Goal: Navigation & Orientation: Find specific page/section

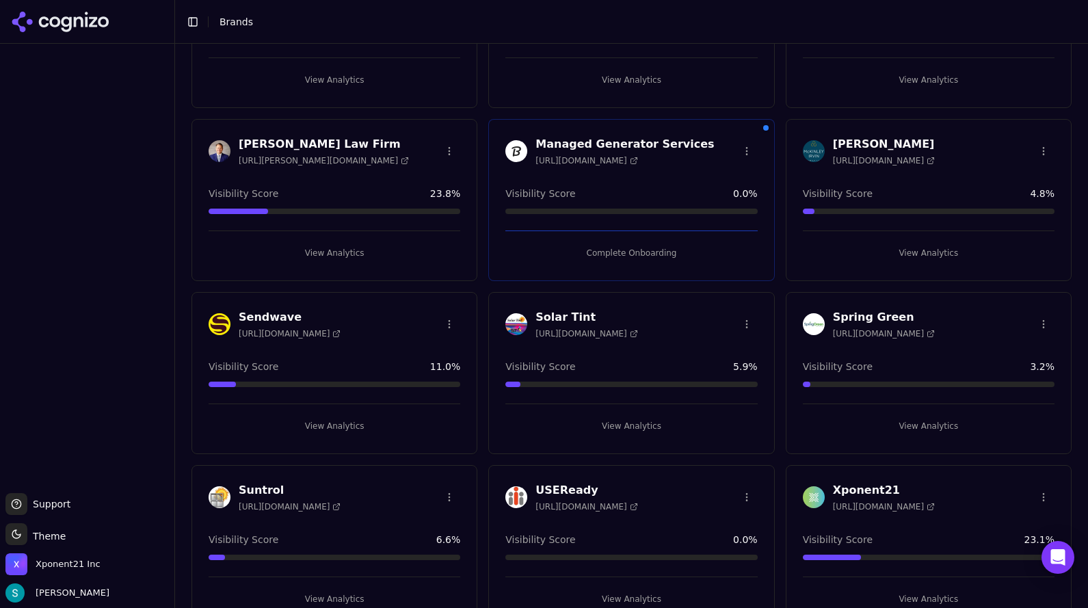
scroll to position [175, 0]
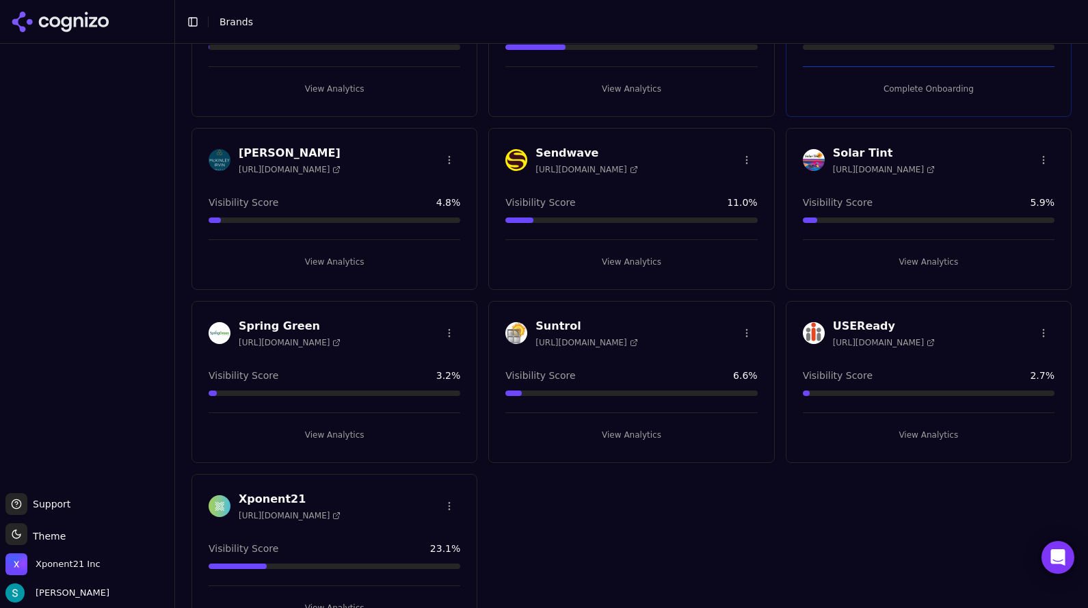
scroll to position [348, 0]
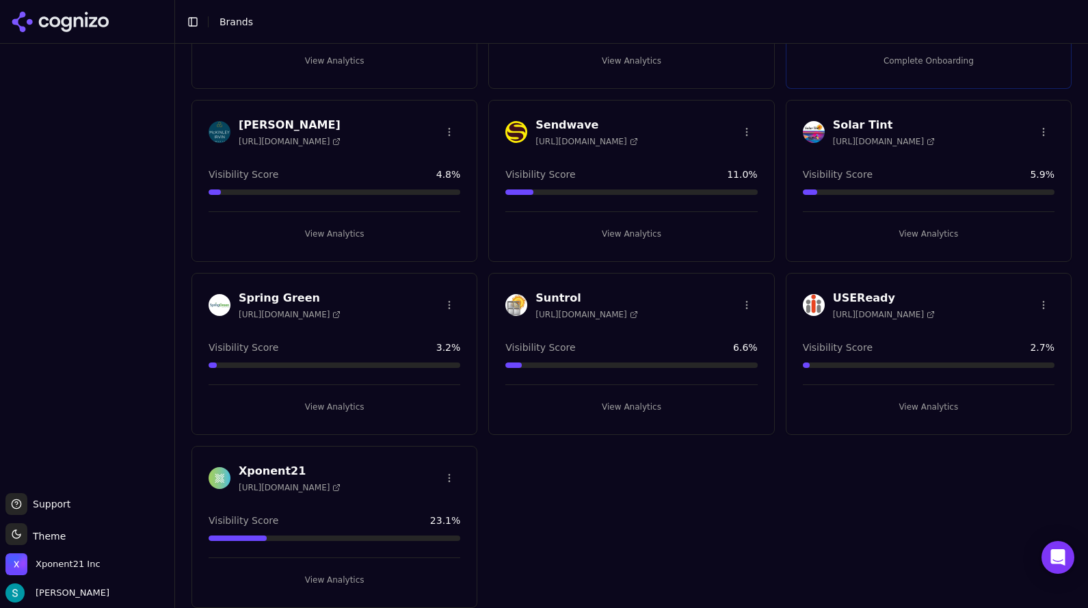
click at [862, 299] on h3 "USEReady" at bounding box center [884, 298] width 102 height 16
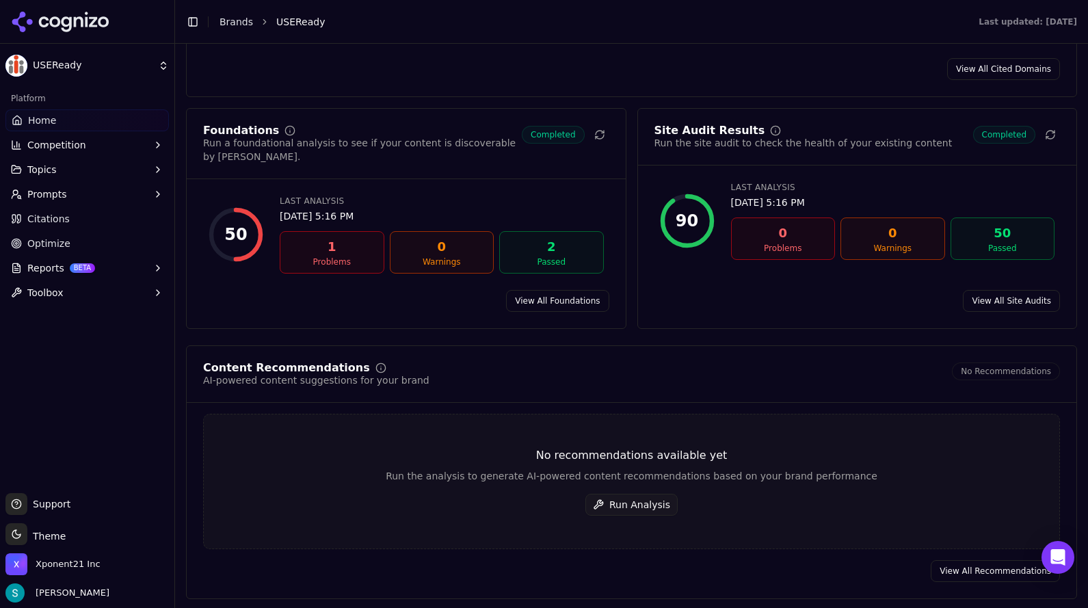
scroll to position [1682, 0]
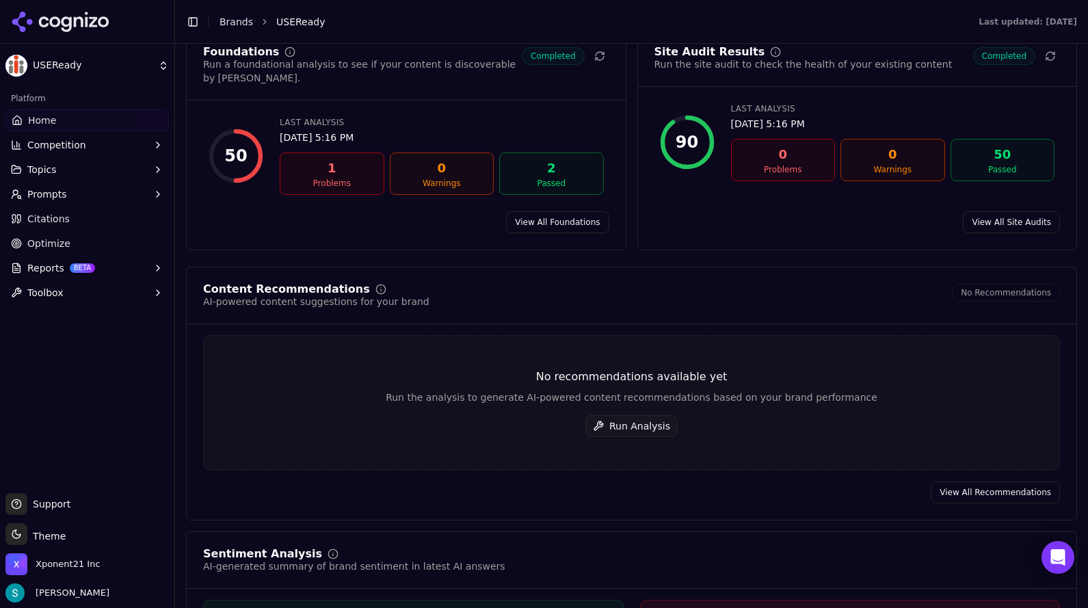
click at [326, 159] on div "1" at bounding box center [332, 168] width 92 height 19
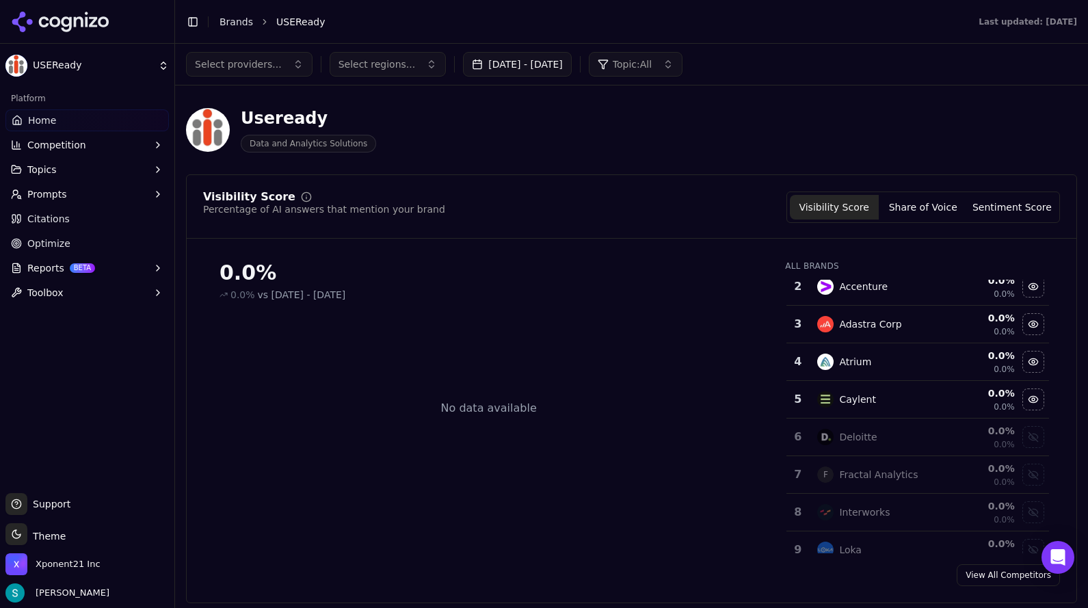
scroll to position [0, 0]
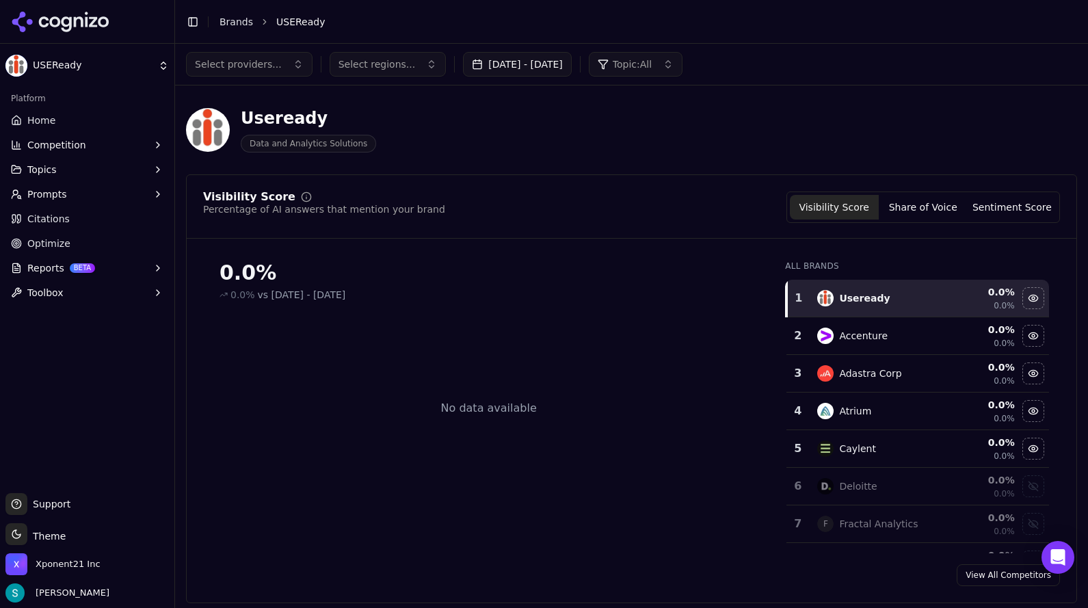
scroll to position [348, 0]
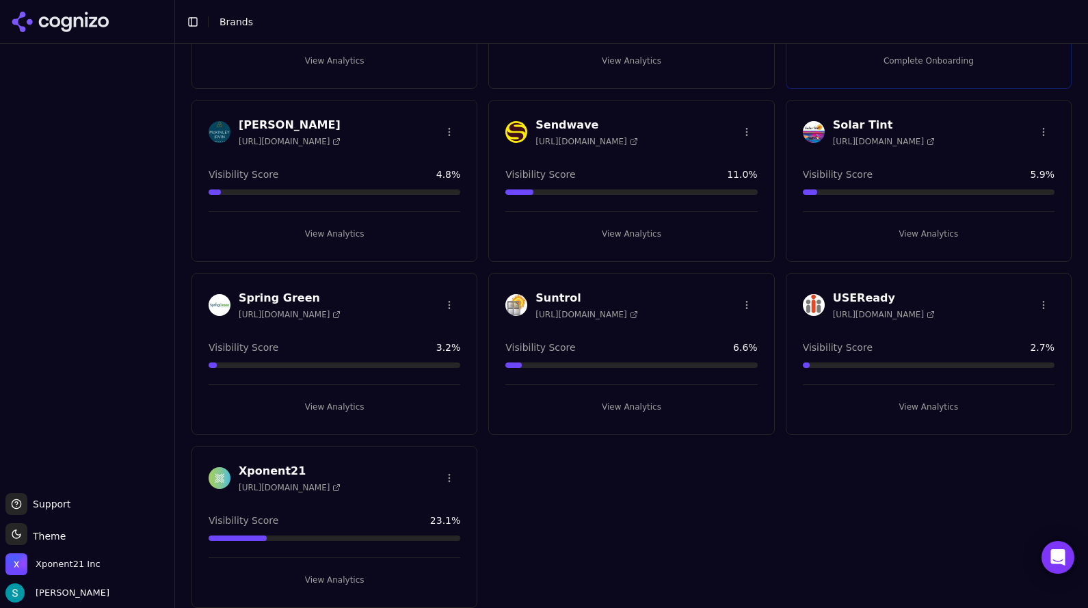
click at [843, 295] on h3 "USEReady" at bounding box center [884, 298] width 102 height 16
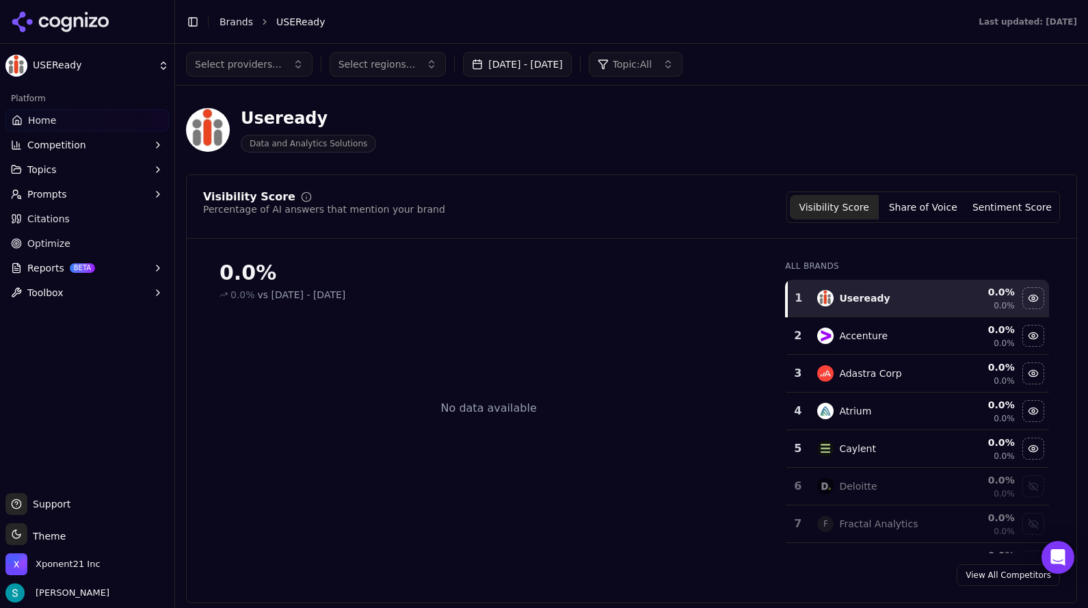
click at [87, 199] on button "Prompts" at bounding box center [86, 194] width 163 height 22
click at [82, 211] on span "Active" at bounding box center [87, 216] width 119 height 14
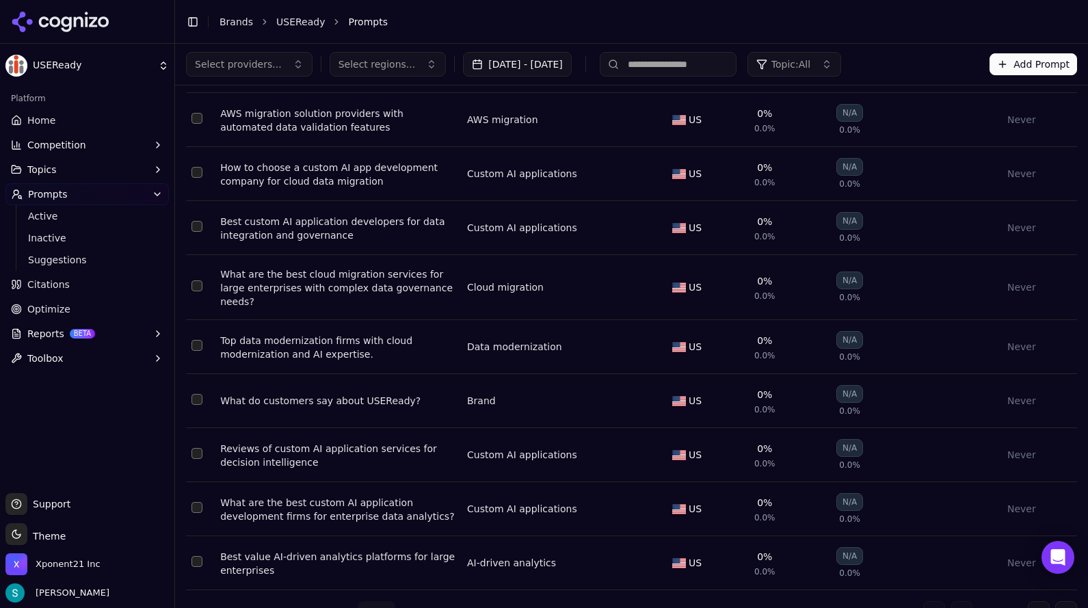
scroll to position [220, 0]
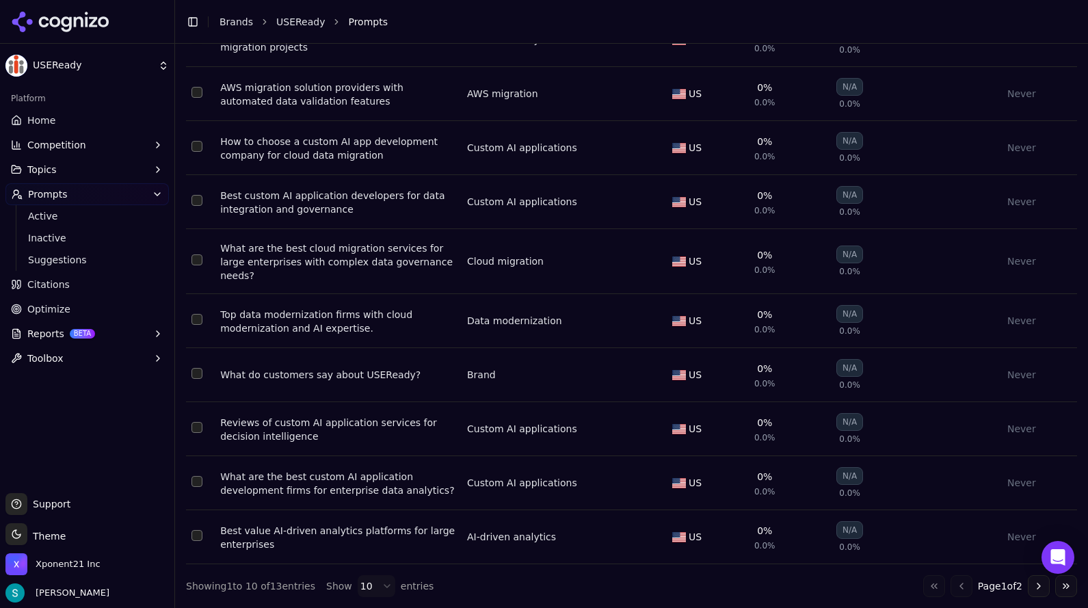
click at [1028, 585] on button "Go to next page" at bounding box center [1039, 586] width 22 height 22
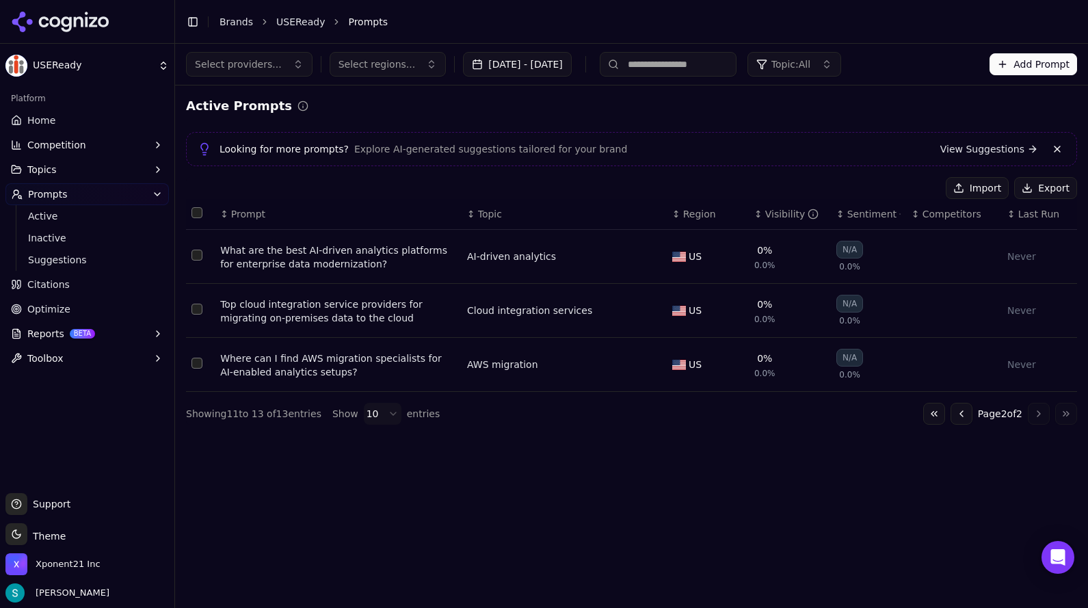
scroll to position [0, 0]
click at [955, 415] on button "Go to previous page" at bounding box center [962, 414] width 22 height 22
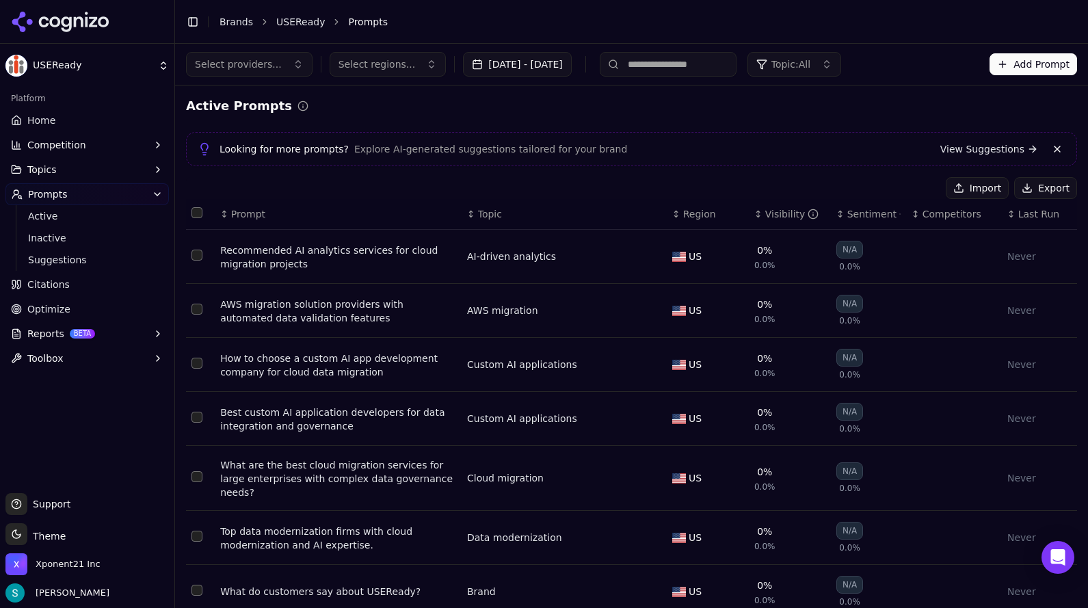
click at [63, 114] on link "Home" at bounding box center [86, 120] width 163 height 22
